Goal: Participate in discussion: Engage in conversation with other users on a specific topic

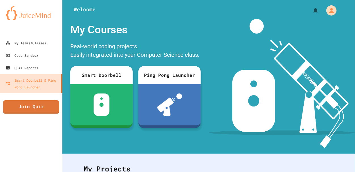
click at [33, 106] on link "Join Quiz" at bounding box center [31, 108] width 56 height 14
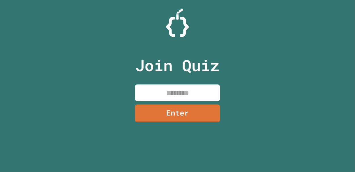
click at [191, 92] on input at bounding box center [177, 93] width 85 height 17
type input "********"
click at [208, 120] on link "Enter" at bounding box center [177, 114] width 85 height 18
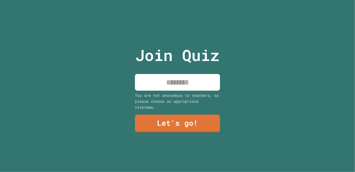
click at [199, 87] on input at bounding box center [177, 82] width 85 height 17
type input "******"
click at [210, 122] on link "Let's go!" at bounding box center [177, 124] width 85 height 18
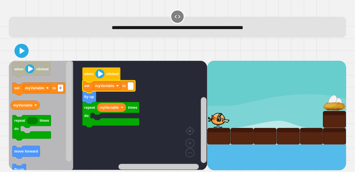
type input "*"
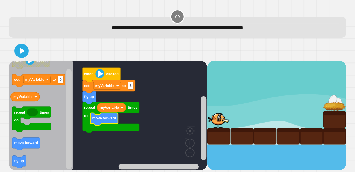
click at [19, 52] on icon at bounding box center [21, 50] width 11 height 11
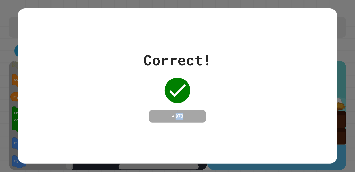
drag, startPoint x: 189, startPoint y: 117, endPoint x: 173, endPoint y: 115, distance: 15.4
click at [173, 115] on h4 "+ 870" at bounding box center [177, 116] width 45 height 7
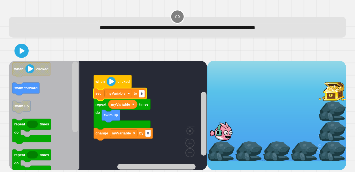
click at [141, 95] on input "*" at bounding box center [142, 93] width 6 height 7
type input "*"
click at [189, 127] on rect "Blockly Workspace" at bounding box center [108, 116] width 198 height 110
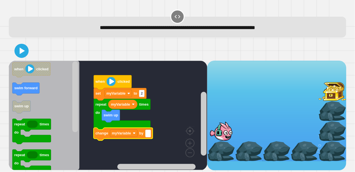
type input "*"
click at [14, 131] on icon "Blockly Workspace" at bounding box center [31, 131] width 39 height 25
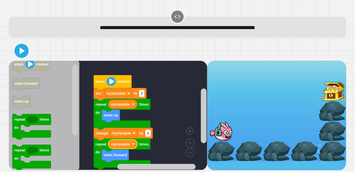
click at [20, 47] on icon at bounding box center [21, 50] width 11 height 11
click at [149, 134] on rect "Blockly Workspace" at bounding box center [148, 133] width 6 height 7
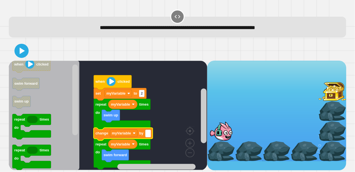
type input "*"
click at [20, 54] on icon at bounding box center [22, 51] width 5 height 7
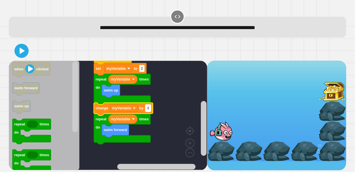
click at [148, 110] on text "3" at bounding box center [148, 108] width 2 height 4
type input "*"
click at [57, 104] on icon "Blockly Workspace" at bounding box center [44, 116] width 71 height 110
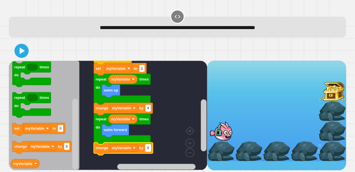
click at [147, 148] on text "0" at bounding box center [148, 148] width 2 height 4
click at [147, 148] on input "*" at bounding box center [148, 148] width 6 height 7
click at [24, 50] on icon at bounding box center [22, 51] width 6 height 8
click at [16, 53] on icon at bounding box center [21, 50] width 11 height 11
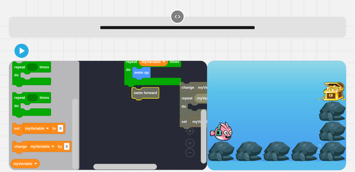
click at [144, 92] on text "swim forward" at bounding box center [146, 93] width 24 height 4
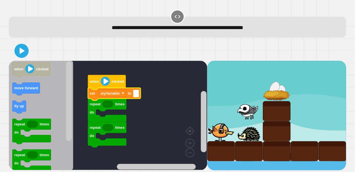
type input "*"
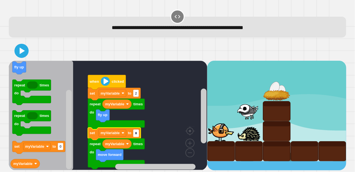
click at [136, 135] on input "*" at bounding box center [136, 133] width 6 height 7
type input "*"
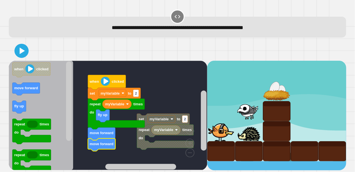
click at [24, 50] on icon at bounding box center [21, 50] width 11 height 11
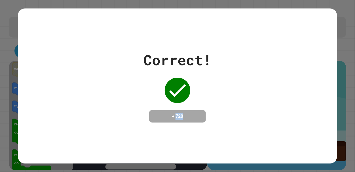
drag, startPoint x: 192, startPoint y: 115, endPoint x: 174, endPoint y: 117, distance: 18.3
click at [174, 117] on h4 "+ 720" at bounding box center [177, 116] width 45 height 7
click at [319, 88] on div "Correct! + 720" at bounding box center [177, 86] width 319 height 73
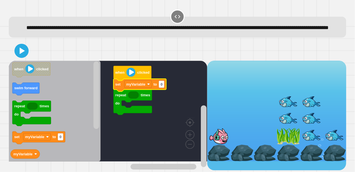
click at [164, 88] on rect "Blockly Workspace" at bounding box center [162, 84] width 6 height 7
click at [161, 92] on icon "Blockly Workspace" at bounding box center [140, 85] width 53 height 13
type input "*"
click at [58, 140] on icon "Blockly Workspace" at bounding box center [55, 111] width 92 height 101
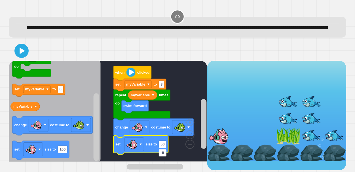
type input "**"
click at [17, 57] on icon at bounding box center [21, 50] width 11 height 11
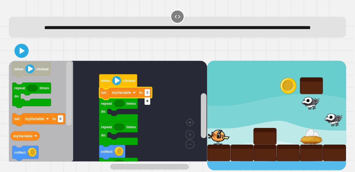
click at [149, 101] on input "*" at bounding box center [147, 101] width 6 height 7
type input "*"
click at [52, 150] on icon "Blockly Workspace" at bounding box center [41, 111] width 64 height 101
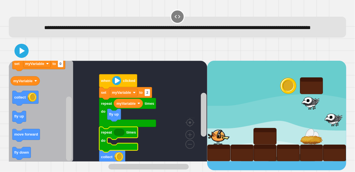
click at [118, 136] on icon "Blockly Workspace" at bounding box center [119, 132] width 11 height 7
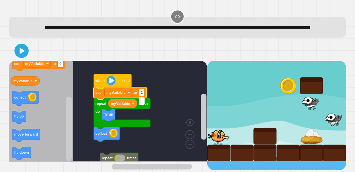
type input "*"
click at [45, 135] on icon "Blockly Workspace" at bounding box center [41, 111] width 64 height 101
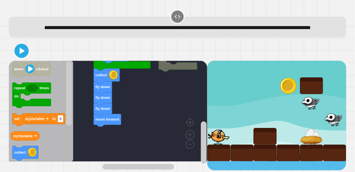
click at [21, 55] on icon at bounding box center [21, 50] width 11 height 11
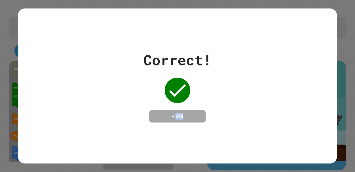
drag, startPoint x: 193, startPoint y: 120, endPoint x: 173, endPoint y: 116, distance: 19.8
click at [173, 116] on h4 "+ 698" at bounding box center [177, 116] width 45 height 7
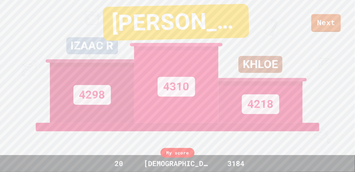
click at [320, 16] on link "Next" at bounding box center [325, 23] width 29 height 18
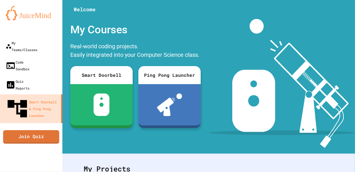
click at [47, 131] on link "Join Quiz" at bounding box center [31, 138] width 56 height 14
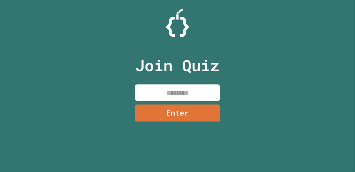
click at [191, 91] on input at bounding box center [177, 93] width 85 height 17
type input "********"
click at [200, 119] on link "Enter" at bounding box center [177, 114] width 85 height 18
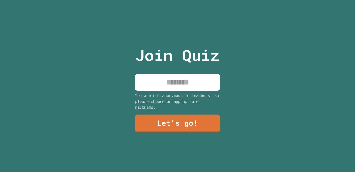
click at [181, 88] on input at bounding box center [177, 82] width 85 height 17
type input "******"
click at [198, 125] on link "Let's go!" at bounding box center [177, 124] width 85 height 18
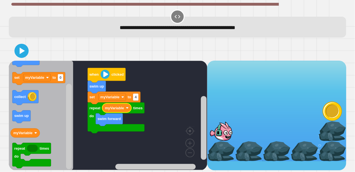
click at [21, 54] on icon at bounding box center [22, 51] width 5 height 7
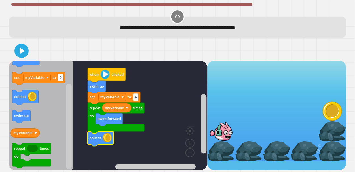
click at [24, 44] on button at bounding box center [21, 51] width 14 height 14
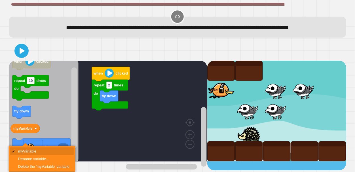
click at [54, 124] on icon "Blockly Workspace" at bounding box center [44, 111] width 70 height 101
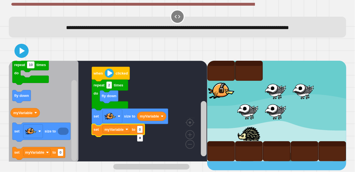
click at [139, 138] on input "*" at bounding box center [140, 138] width 6 height 7
type input "***"
click at [20, 57] on icon at bounding box center [21, 50] width 11 height 11
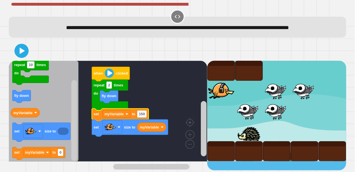
click at [17, 57] on icon at bounding box center [21, 50] width 11 height 11
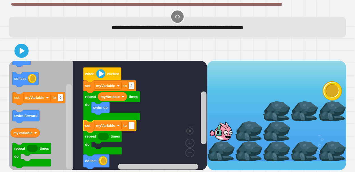
type input "*"
click at [173, 122] on rect "Blockly Workspace" at bounding box center [108, 116] width 198 height 110
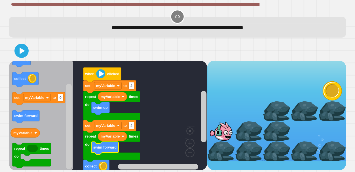
click at [16, 56] on icon at bounding box center [21, 50] width 11 height 11
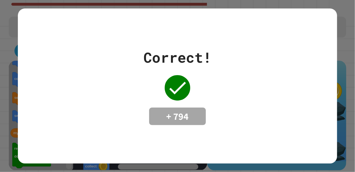
click at [344, 7] on div "Correct! + 794" at bounding box center [177, 86] width 355 height 172
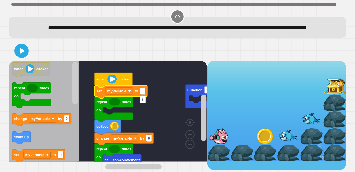
click at [140, 102] on input "*" at bounding box center [143, 99] width 6 height 7
type input "*"
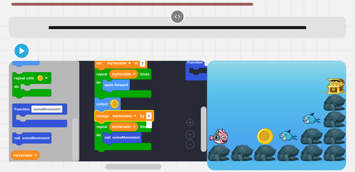
type input "*"
click at [177, 106] on rect "Blockly Workspace" at bounding box center [108, 111] width 198 height 101
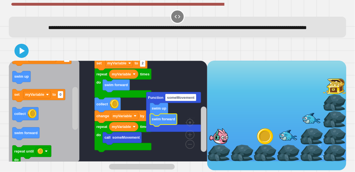
click at [15, 56] on button at bounding box center [21, 51] width 14 height 14
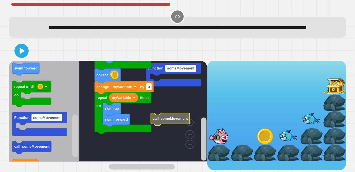
click at [19, 57] on icon at bounding box center [21, 50] width 11 height 11
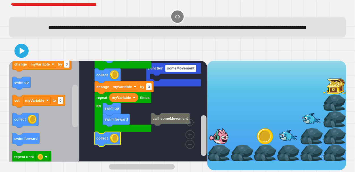
click at [15, 58] on button at bounding box center [21, 51] width 14 height 14
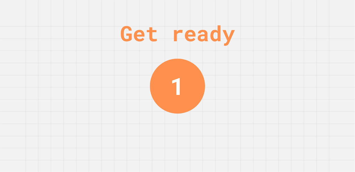
click at [332, 130] on div "Get ready 1" at bounding box center [177, 86] width 355 height 172
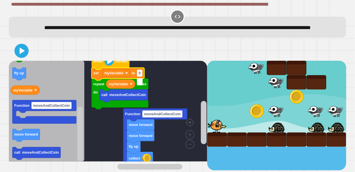
type input "*"
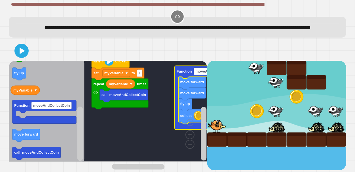
click at [142, 132] on rect "Blockly Workspace" at bounding box center [108, 111] width 198 height 101
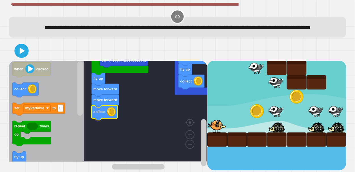
click at [27, 57] on icon at bounding box center [21, 50] width 11 height 11
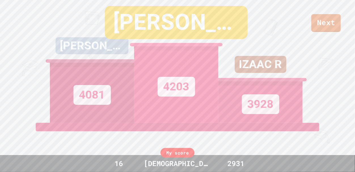
click at [336, 24] on link "Next" at bounding box center [325, 23] width 29 height 18
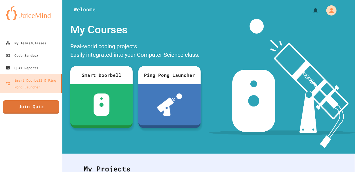
click at [32, 108] on link "Join Quiz" at bounding box center [31, 108] width 56 height 14
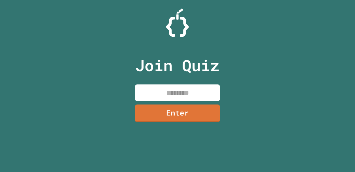
click at [163, 91] on input at bounding box center [177, 93] width 85 height 17
paste input
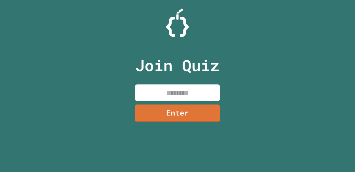
paste input
click at [168, 95] on input at bounding box center [177, 93] width 85 height 17
paste input
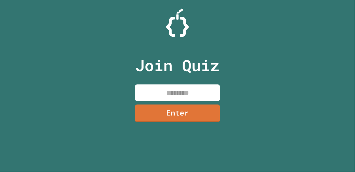
paste input
click at [172, 89] on input at bounding box center [177, 93] width 85 height 17
paste input "********"
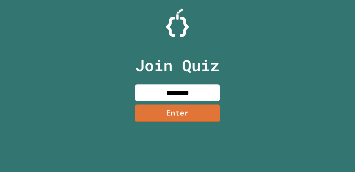
type input "********"
click at [178, 109] on link "Enter" at bounding box center [177, 113] width 84 height 19
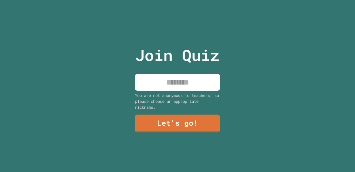
click at [188, 91] on input at bounding box center [177, 82] width 85 height 17
type input "*"
type input "******"
click at [202, 120] on link "Let's go!" at bounding box center [177, 124] width 85 height 18
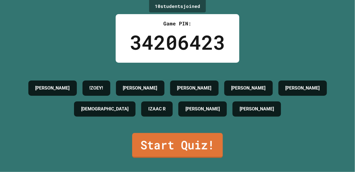
click at [180, 141] on link "Start Quiz!" at bounding box center [177, 145] width 91 height 25
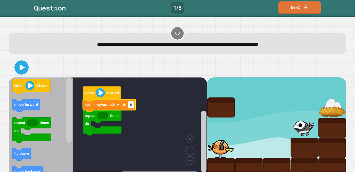
click at [161, 141] on rect "Blockly Workspace" at bounding box center [108, 128] width 198 height 101
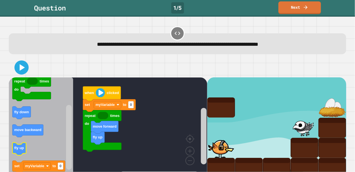
click at [24, 145] on icon "Blockly Workspace" at bounding box center [19, 149] width 14 height 13
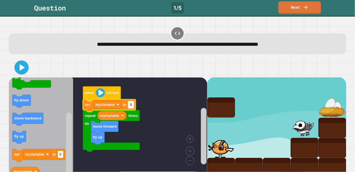
click at [133, 104] on rect "Blockly Workspace" at bounding box center [131, 104] width 6 height 7
click at [133, 104] on input "*" at bounding box center [131, 105] width 6 height 7
type input "*"
click at [164, 122] on rect "Blockly Workspace" at bounding box center [108, 128] width 198 height 101
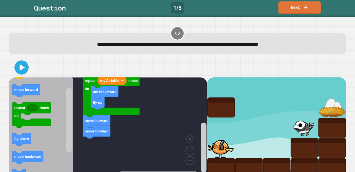
click at [21, 65] on icon at bounding box center [21, 67] width 11 height 11
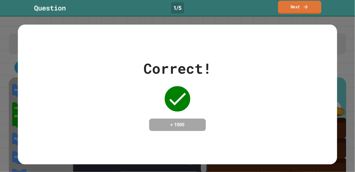
click at [292, 4] on link "Next" at bounding box center [299, 7] width 43 height 13
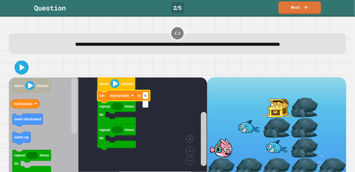
type input "*"
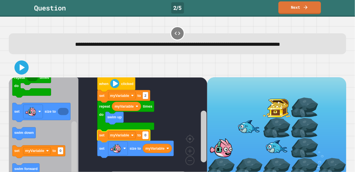
click at [146, 139] on rect "Blockly Workspace" at bounding box center [145, 135] width 6 height 7
type input "***"
click at [16, 71] on icon at bounding box center [21, 67] width 11 height 11
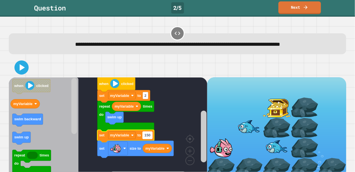
click at [150, 138] on text "150" at bounding box center [147, 136] width 6 height 4
type input "**"
click at [49, 75] on div at bounding box center [177, 68] width 337 height 20
click at [22, 75] on button at bounding box center [21, 68] width 14 height 14
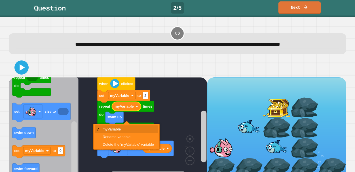
click at [125, 109] on text "myVariable" at bounding box center [124, 106] width 19 height 4
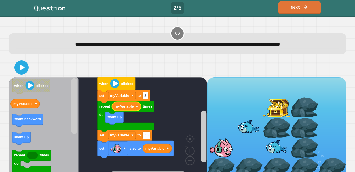
click at [58, 135] on icon "Blockly Workspace" at bounding box center [44, 128] width 70 height 101
click at [27, 140] on text "swim up" at bounding box center [21, 138] width 14 height 4
click at [144, 98] on text "2" at bounding box center [145, 96] width 2 height 4
type input "*"
click at [157, 111] on rect "Blockly Workspace" at bounding box center [108, 128] width 198 height 101
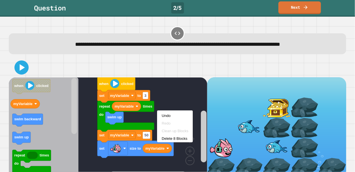
click at [20, 71] on icon at bounding box center [22, 67] width 5 height 7
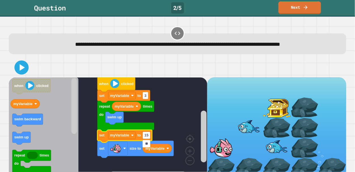
type input "***"
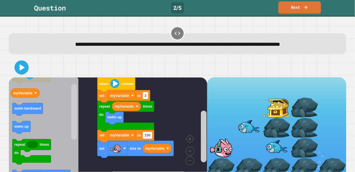
click at [23, 78] on div at bounding box center [177, 68] width 337 height 20
click at [20, 73] on icon at bounding box center [21, 67] width 11 height 11
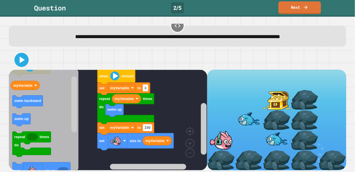
scroll to position [16, 0]
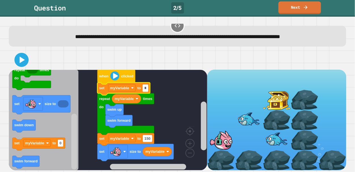
type input "*"
click at [21, 62] on icon at bounding box center [22, 60] width 5 height 7
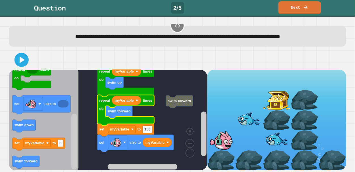
scroll to position [13, 0]
click at [20, 61] on icon at bounding box center [22, 60] width 5 height 7
click at [188, 143] on image "Blockly Workspace" at bounding box center [189, 130] width 27 height 35
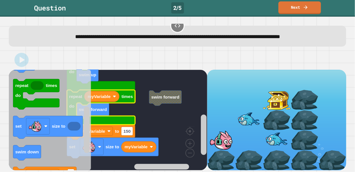
click at [189, 156] on image "Blockly Workspace" at bounding box center [180, 140] width 27 height 35
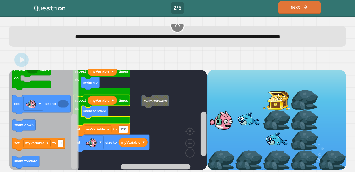
click at [189, 158] on image "Blockly Workspace" at bounding box center [180, 140] width 27 height 35
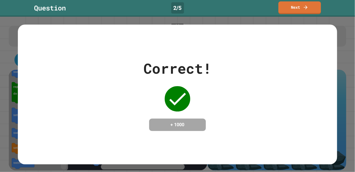
click at [312, 9] on link "Next" at bounding box center [299, 7] width 42 height 13
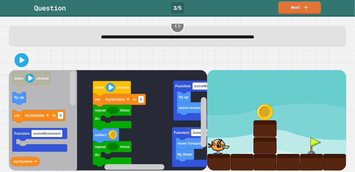
scroll to position [8, 0]
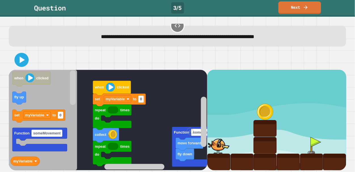
click at [184, 130] on icon "Blockly Workspace" at bounding box center [200, 147] width 57 height 40
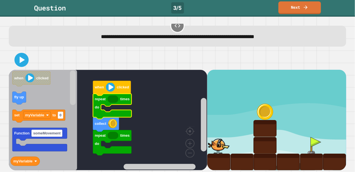
click at [99, 104] on icon "Blockly Workspace" at bounding box center [112, 106] width 39 height 25
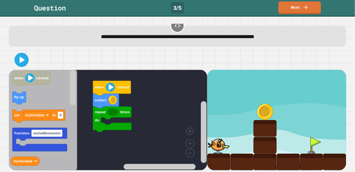
click at [100, 104] on icon "Blockly Workspace" at bounding box center [106, 101] width 26 height 15
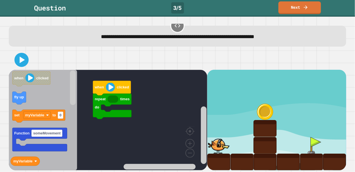
click at [100, 104] on icon "Blockly Workspace" at bounding box center [112, 106] width 39 height 25
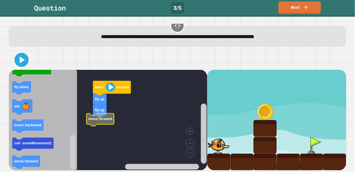
click at [12, 170] on icon "Blockly Workspace" at bounding box center [43, 120] width 68 height 101
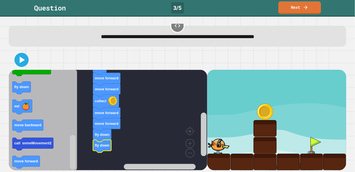
click at [22, 59] on icon at bounding box center [22, 60] width 5 height 7
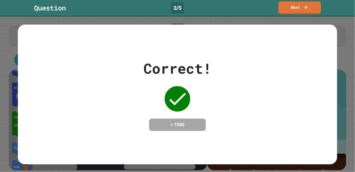
click at [309, 10] on link "Next" at bounding box center [299, 7] width 42 height 13
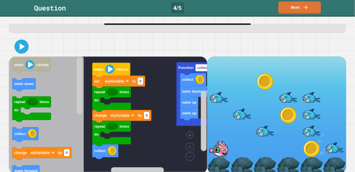
scroll to position [21, 0]
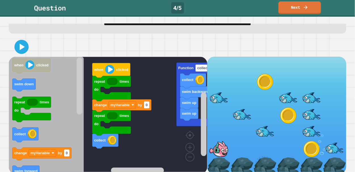
click at [123, 79] on icon "Blockly Workspace" at bounding box center [111, 88] width 39 height 25
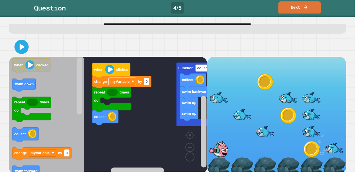
click at [123, 79] on rect "Blockly Workspace" at bounding box center [122, 81] width 27 height 7
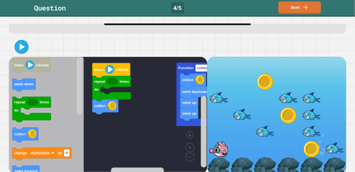
click at [98, 92] on icon "Blockly Workspace" at bounding box center [111, 88] width 39 height 25
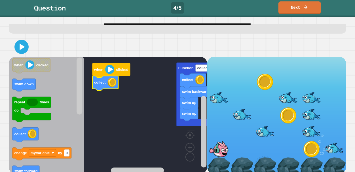
click at [109, 77] on icon "Blockly Workspace" at bounding box center [105, 83] width 26 height 15
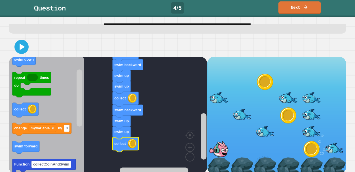
click at [24, 42] on icon at bounding box center [21, 46] width 11 height 11
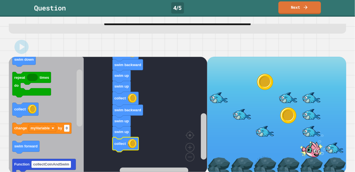
click at [340, 39] on div at bounding box center [177, 47] width 337 height 20
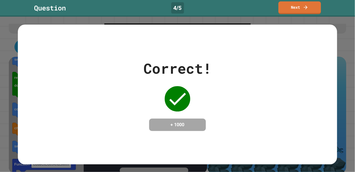
click at [332, 29] on div "Correct! + 1000" at bounding box center [177, 95] width 319 height 140
click at [313, 3] on link "Next" at bounding box center [299, 7] width 42 height 13
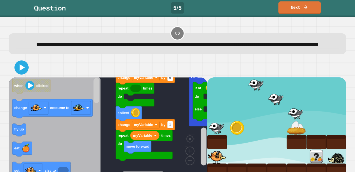
scroll to position [16, 0]
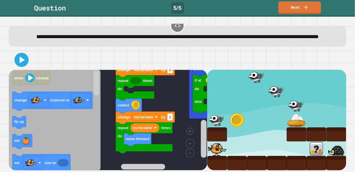
click at [147, 83] on icon "Blockly Workspace" at bounding box center [135, 87] width 39 height 25
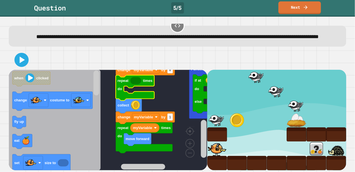
click at [123, 83] on icon "Blockly Workspace" at bounding box center [135, 87] width 39 height 25
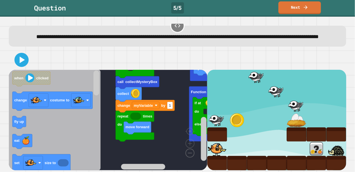
click at [187, 153] on image "Blockly Workspace" at bounding box center [180, 140] width 27 height 35
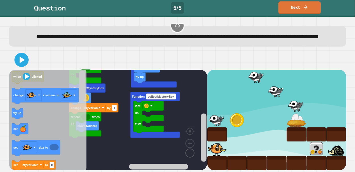
click at [187, 153] on image "Blockly Workspace" at bounding box center [180, 140] width 27 height 35
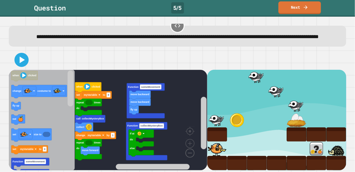
click at [192, 152] on image "Blockly Workspace" at bounding box center [180, 140] width 27 height 35
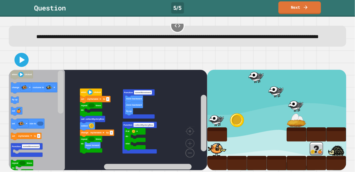
click at [192, 152] on image "Blockly Workspace" at bounding box center [180, 140] width 27 height 35
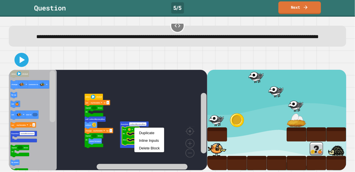
click at [126, 123] on text "Function" at bounding box center [124, 124] width 7 height 2
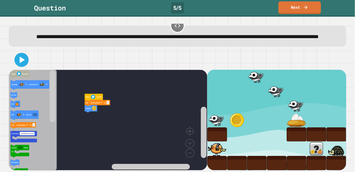
click at [93, 110] on image "Blockly Workspace" at bounding box center [94, 108] width 4 height 4
click at [90, 104] on icon "Blockly Workspace" at bounding box center [97, 103] width 25 height 6
click at [193, 144] on image "Blockly Workspace" at bounding box center [189, 130] width 27 height 35
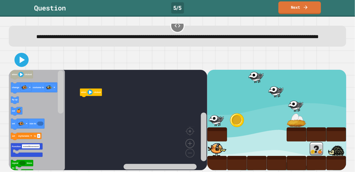
click at [193, 144] on image "Blockly Workspace" at bounding box center [189, 130] width 27 height 35
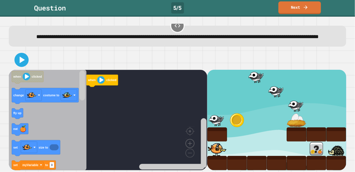
click at [192, 143] on image "Blockly Workspace" at bounding box center [189, 130] width 27 height 35
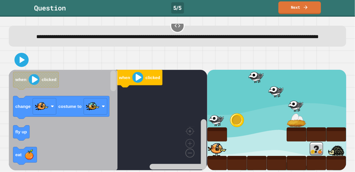
click at [189, 151] on image "Blockly Workspace" at bounding box center [180, 140] width 27 height 35
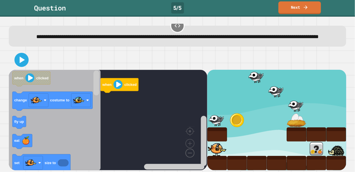
click at [189, 151] on image "Blockly Workspace" at bounding box center [180, 140] width 27 height 35
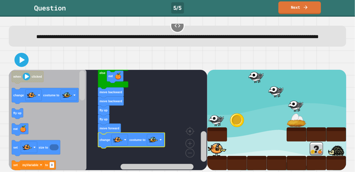
click at [22, 58] on icon at bounding box center [22, 60] width 5 height 7
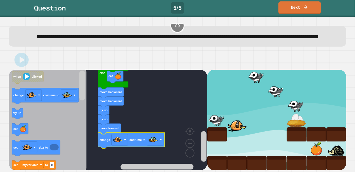
click at [337, 49] on div "when clicked move forward fly up fly up collect fly down fly down move forward …" at bounding box center [177, 110] width 340 height 124
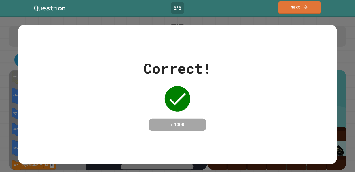
click at [292, 8] on link "Next" at bounding box center [299, 7] width 43 height 13
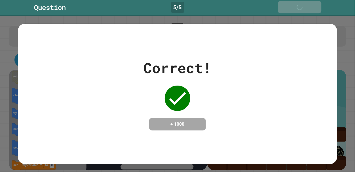
scroll to position [15, 0]
